Goal: Find specific page/section: Find specific page/section

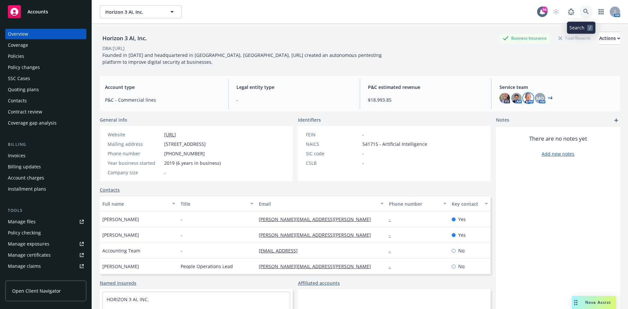
click at [584, 10] on icon at bounding box center [587, 12] width 6 height 6
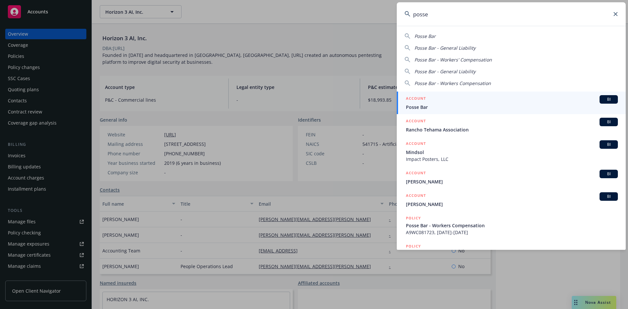
type input "posse"
click at [420, 96] on h5 "ACCOUNT" at bounding box center [416, 99] width 20 height 8
